Goal: Task Accomplishment & Management: Manage account settings

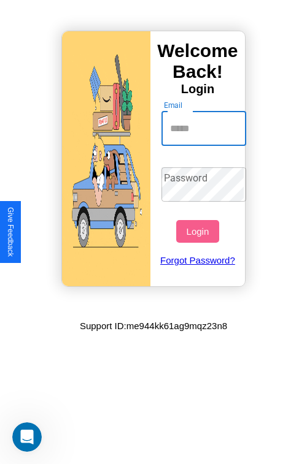
click at [205, 128] on input "Email" at bounding box center [203, 129] width 85 height 34
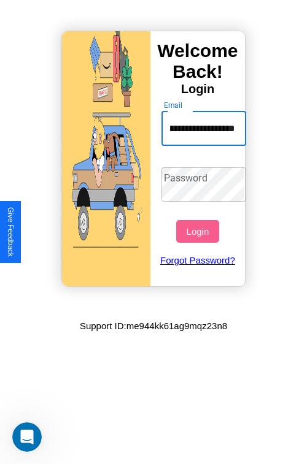
scroll to position [0, 48]
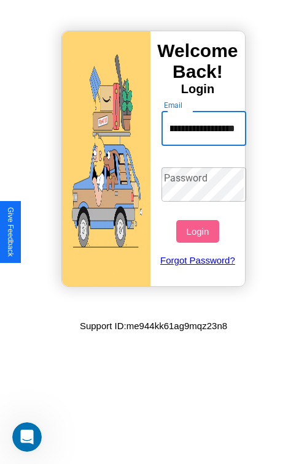
type input "**********"
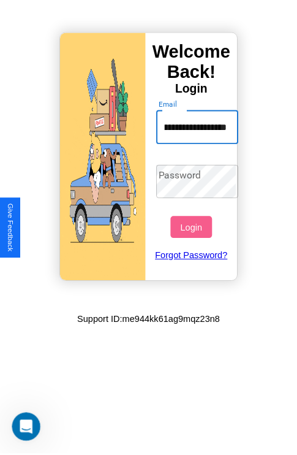
scroll to position [0, 0]
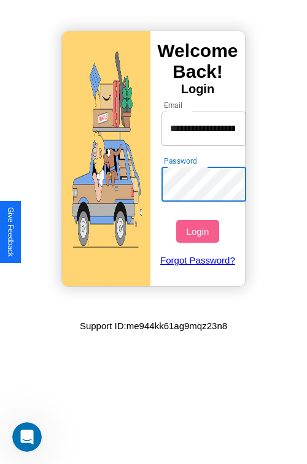
click at [199, 231] on button "Login" at bounding box center [197, 231] width 42 height 23
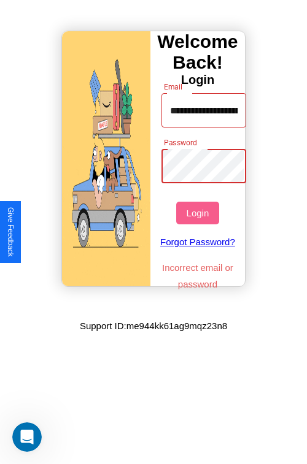
click at [199, 213] on button "Login" at bounding box center [197, 213] width 42 height 23
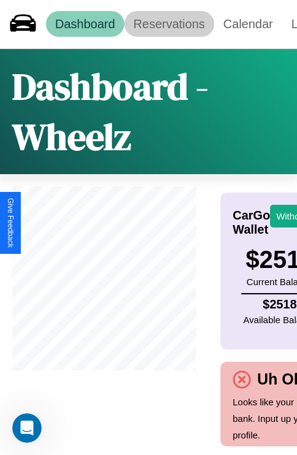
click at [169, 24] on link "Reservations" at bounding box center [170, 24] width 90 height 26
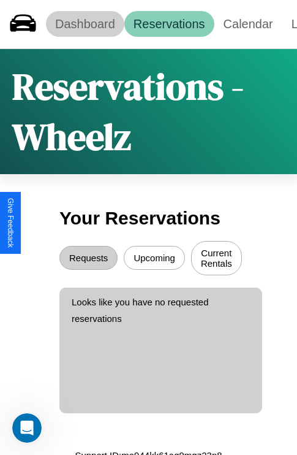
click at [85, 24] on link "Dashboard" at bounding box center [85, 24] width 79 height 26
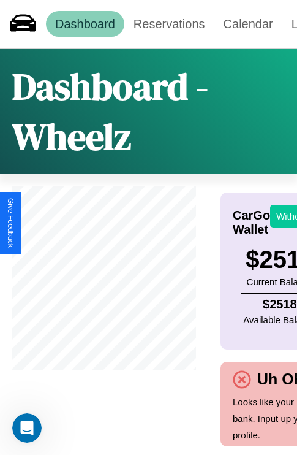
click at [288, 216] on button "Withdraw" at bounding box center [296, 216] width 51 height 23
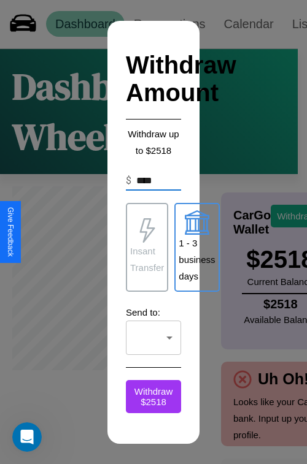
click at [196, 247] on p "1 - 3 business days" at bounding box center [196, 260] width 36 height 50
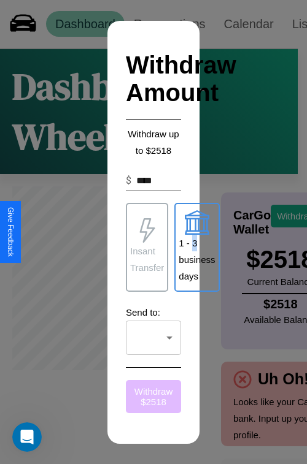
click at [153, 396] on button "Withdraw $ 2518" at bounding box center [153, 396] width 55 height 33
